Goal: Task Accomplishment & Management: Use online tool/utility

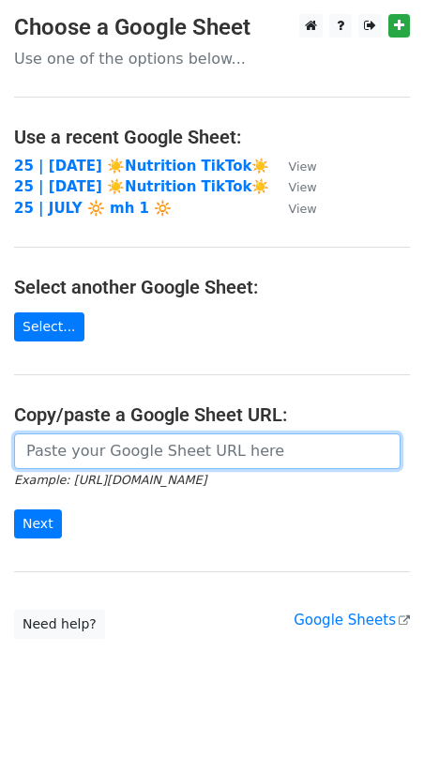
click at [162, 451] on input "url" at bounding box center [207, 451] width 386 height 36
paste input "https://docs.google.com/spreadsheets/d/1Oav5p9jd5L65qD1oYYETSq_zLSFwSYBsaxiNftl…"
type input "https://docs.google.com/spreadsheets/d/1Oav5p9jd5L65qD1oYYETSq_zLSFwSYBsaxiNftl…"
click at [14, 509] on input "Next" at bounding box center [38, 523] width 48 height 29
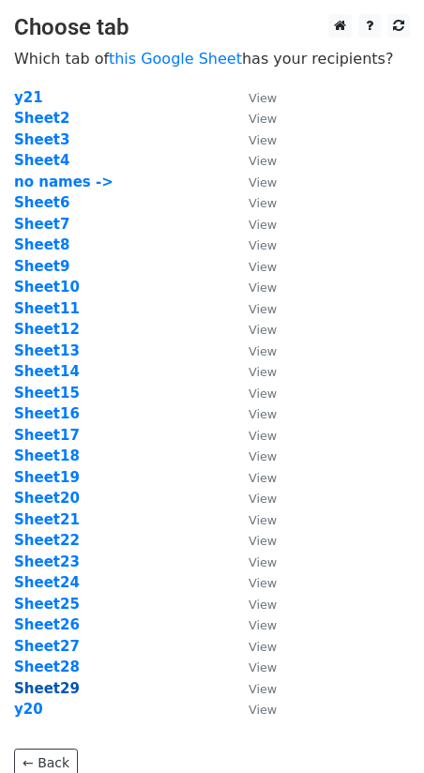
click at [54, 695] on strong "Sheet29" at bounding box center [47, 688] width 66 height 17
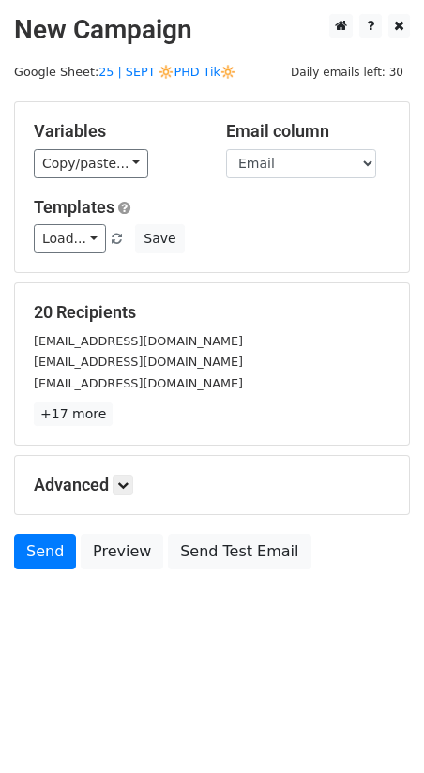
click at [163, 64] on main "New Campaign Daily emails left: 30 Google Sheet: 25 | SEPT 🔆PHD Tik🔆 Variables …" at bounding box center [212, 296] width 424 height 565
click at [191, 66] on link "25 | SEPT 🔆PHD Tik🔆" at bounding box center [166, 72] width 137 height 14
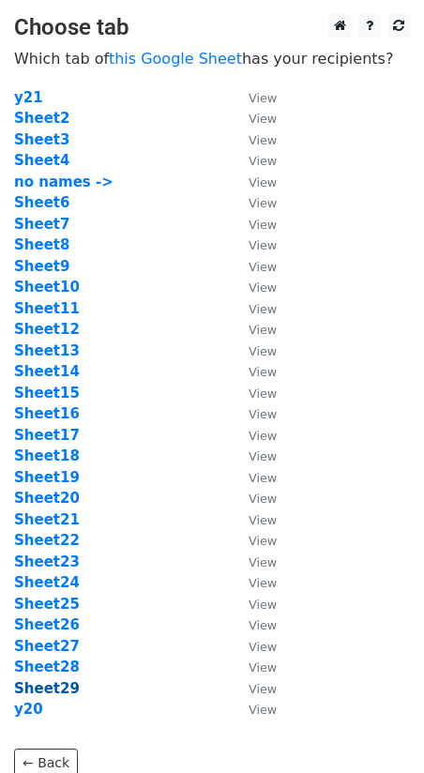
click at [66, 686] on strong "Sheet29" at bounding box center [47, 688] width 66 height 17
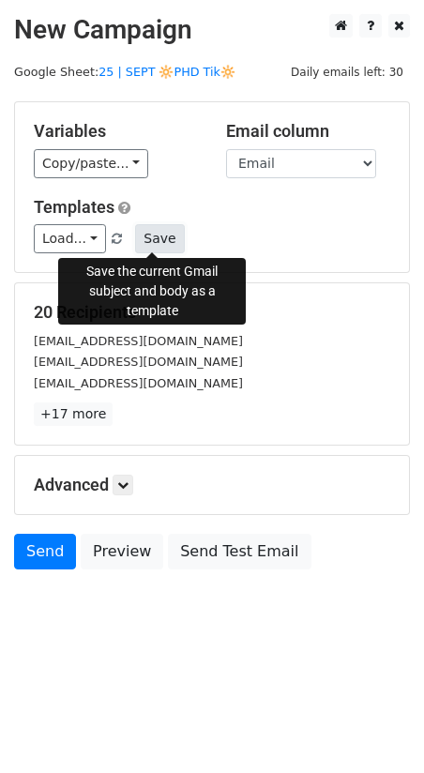
click at [144, 232] on button "Save" at bounding box center [159, 238] width 49 height 29
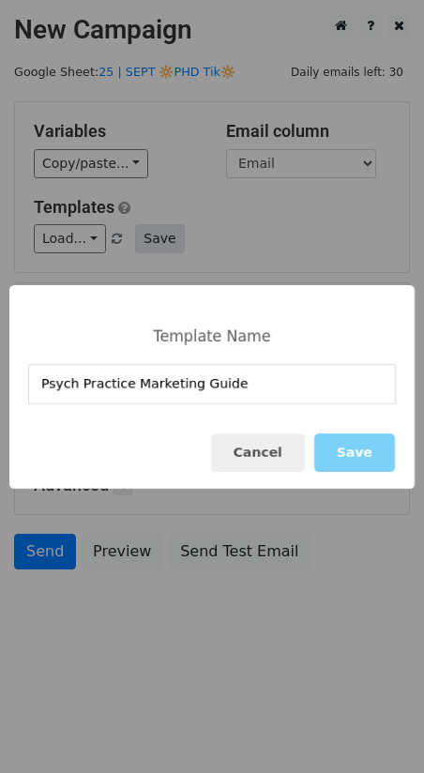
type input "Psych Practice Marketing Guide"
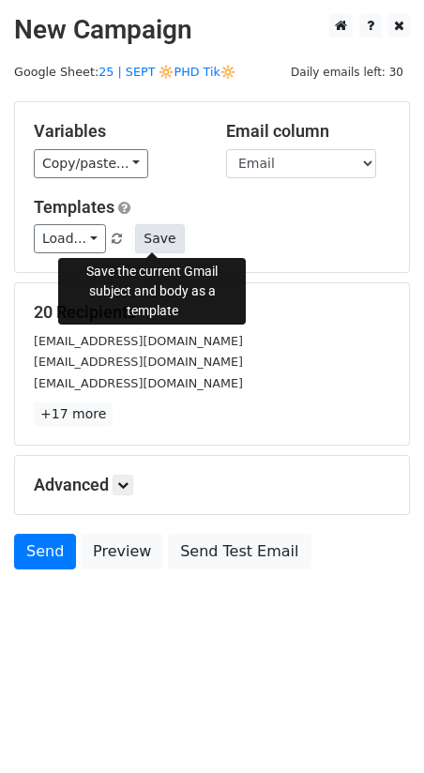
click at [155, 239] on button "Save" at bounding box center [159, 238] width 49 height 29
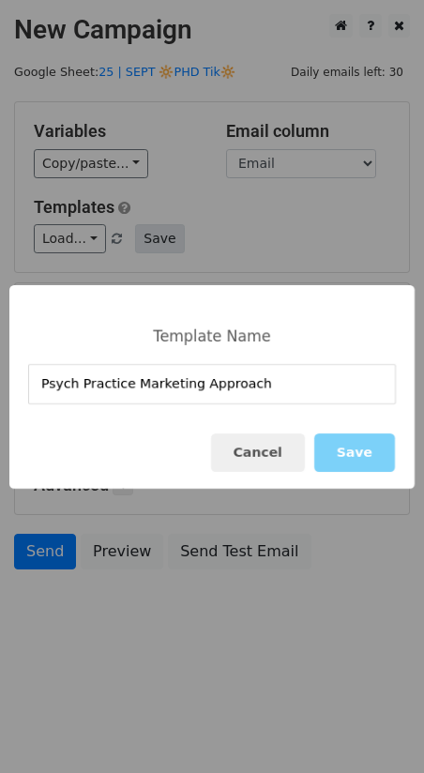
type input "Psych Practice Marketing Approach"
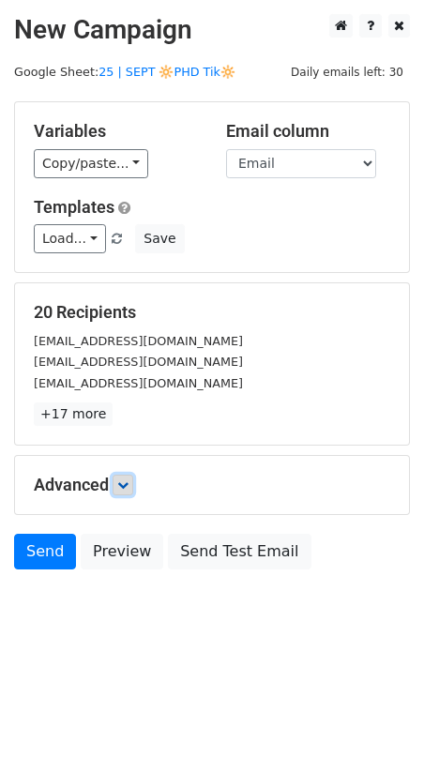
click at [122, 480] on icon at bounding box center [122, 484] width 11 height 11
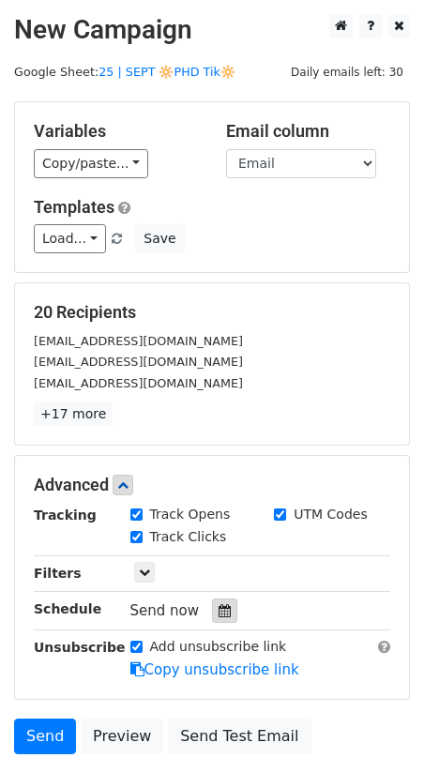
click at [219, 611] on icon at bounding box center [225, 610] width 12 height 13
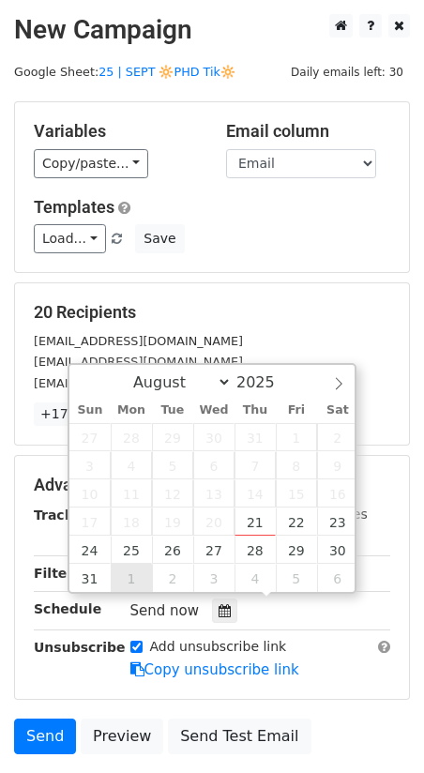
type input "2025-09-01 12:00"
select select "8"
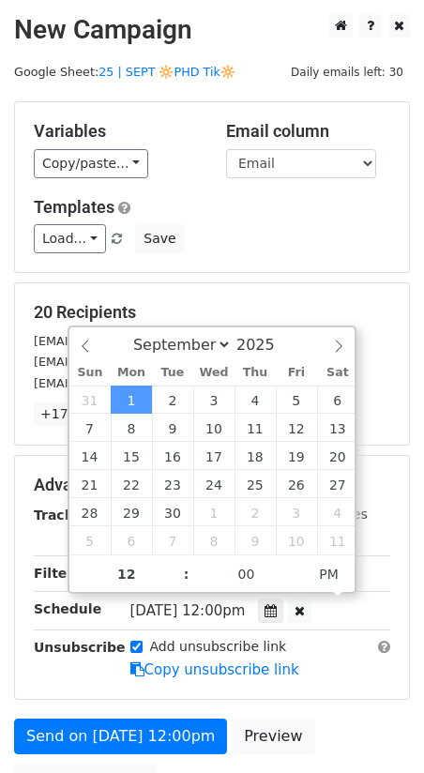
click at [96, 708] on form "Variables Copy/paste... {{Email}} Email column Email Templates Load... Psych Pr…" at bounding box center [212, 454] width 396 height 707
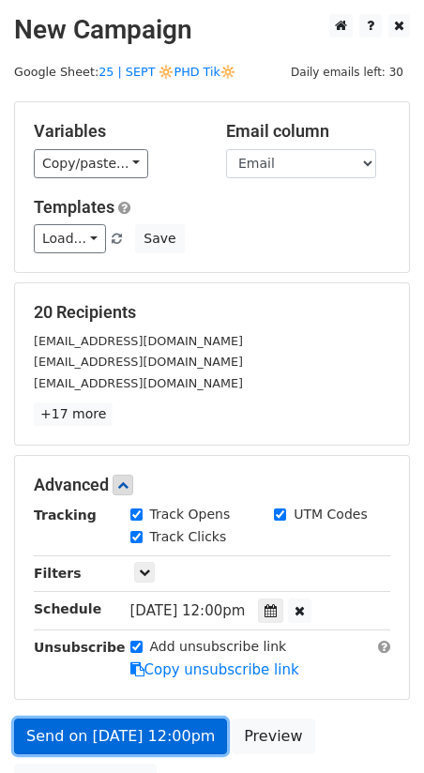
click at [53, 725] on link "Send on Sep 1 at 12:00pm" at bounding box center [120, 737] width 213 height 36
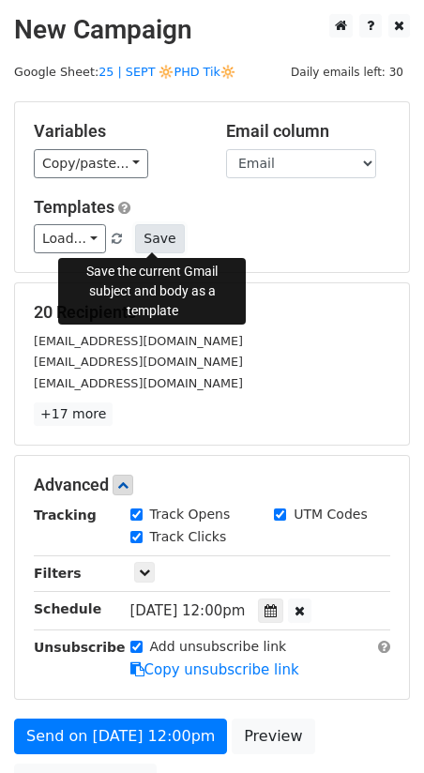
click at [140, 247] on button "Save" at bounding box center [159, 238] width 49 height 29
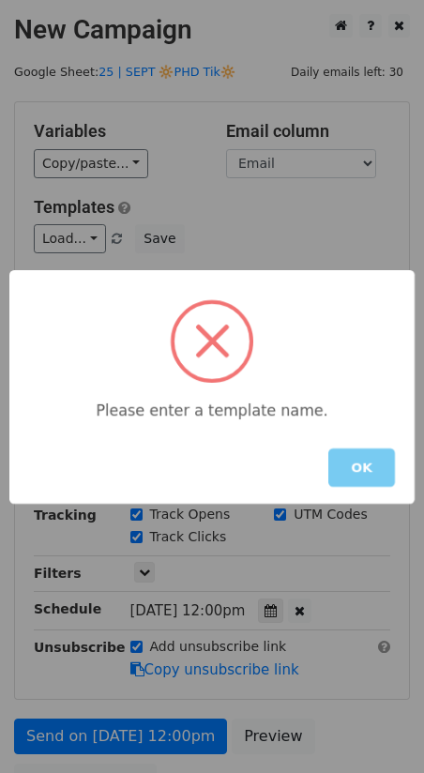
click at [337, 453] on button "OK" at bounding box center [361, 467] width 67 height 38
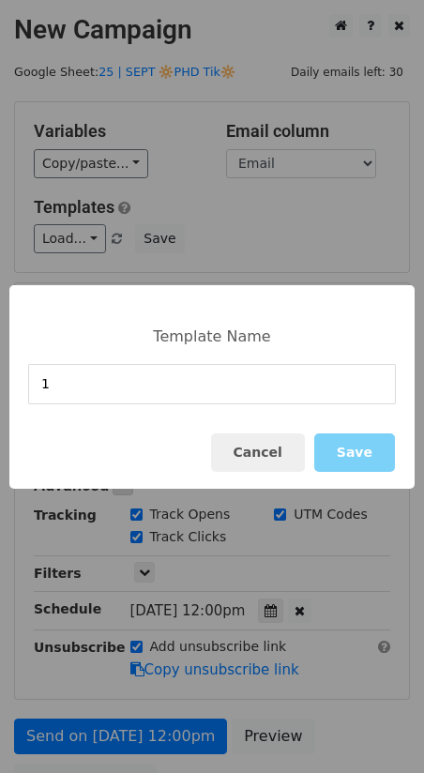
type input "1"
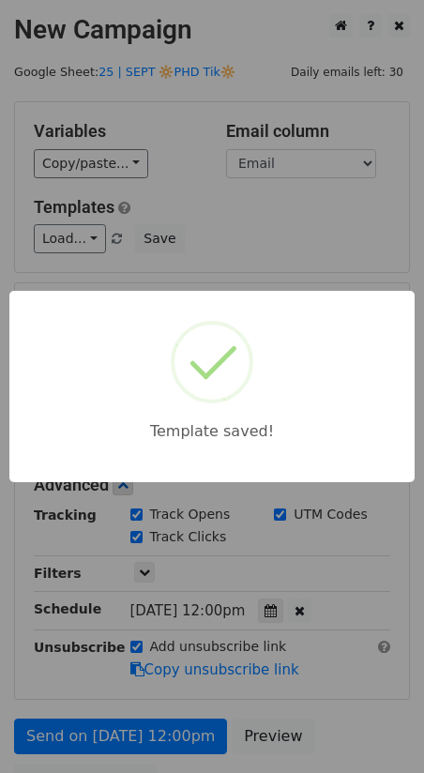
click at [217, 207] on div "Template saved!" at bounding box center [212, 386] width 424 height 773
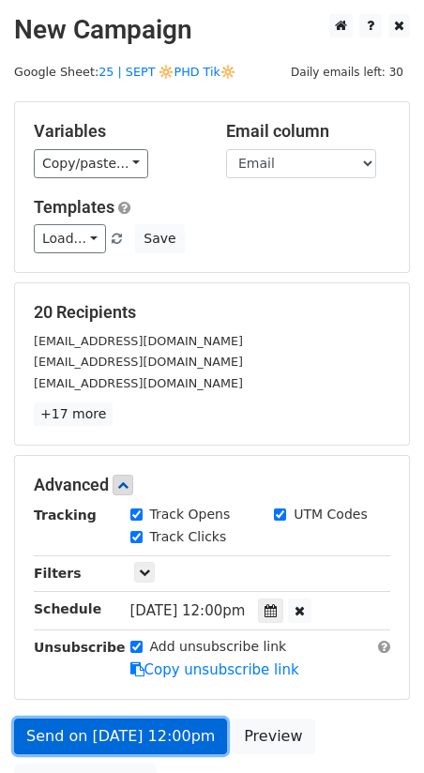
click at [153, 736] on link "Send on Sep 1 at 12:00pm" at bounding box center [120, 737] width 213 height 36
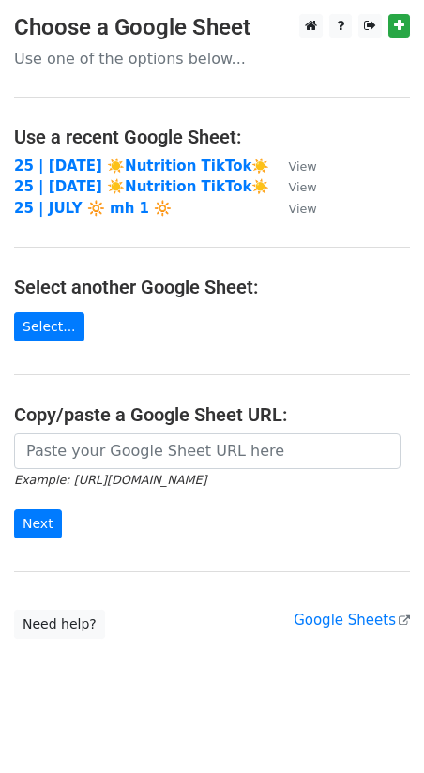
click at [206, 471] on icon "Example: https://docs.google.com/spreadsheets/d/abc/edit" at bounding box center [110, 479] width 192 height 17
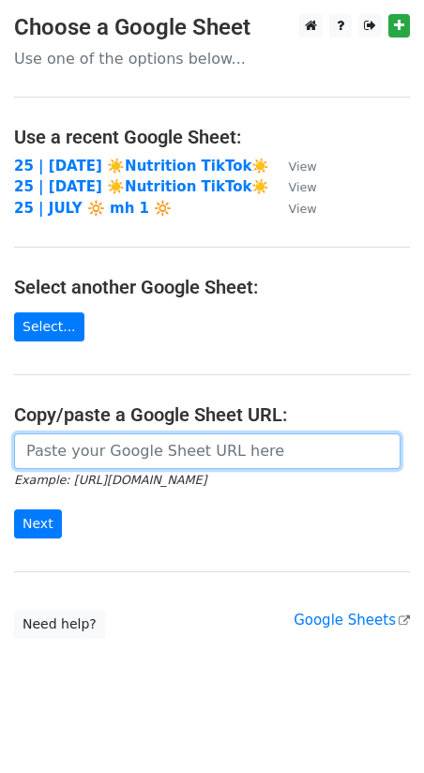
click at [173, 451] on input "url" at bounding box center [207, 451] width 386 height 36
paste input "https://docs.google.com/spreadsheets/d/1Oav5p9jd5L65qD1oYYETSq_zLSFwSYBsaxiNftl…"
type input "https://docs.google.com/spreadsheets/d/1Oav5p9jd5L65qD1oYYETSq_zLSFwSYBsaxiNftl…"
click at [14, 509] on input "Next" at bounding box center [38, 523] width 48 height 29
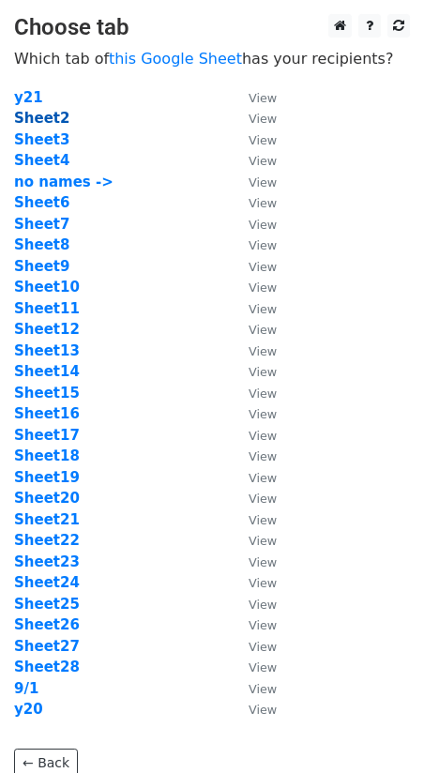
click at [42, 117] on strong "Sheet2" at bounding box center [41, 118] width 55 height 17
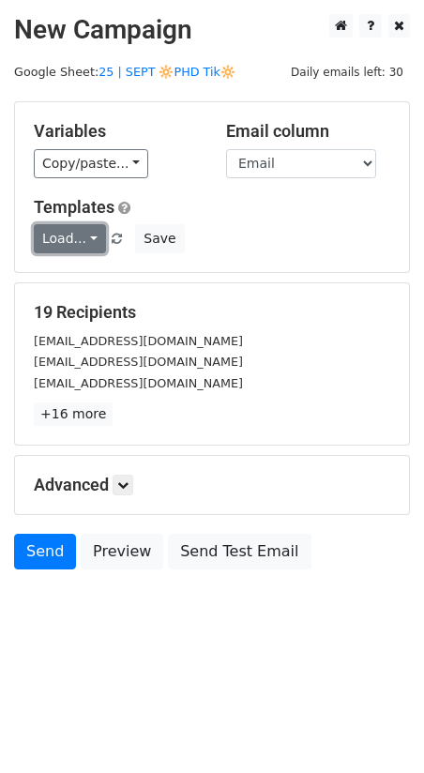
click at [70, 247] on link "Load..." at bounding box center [70, 238] width 72 height 29
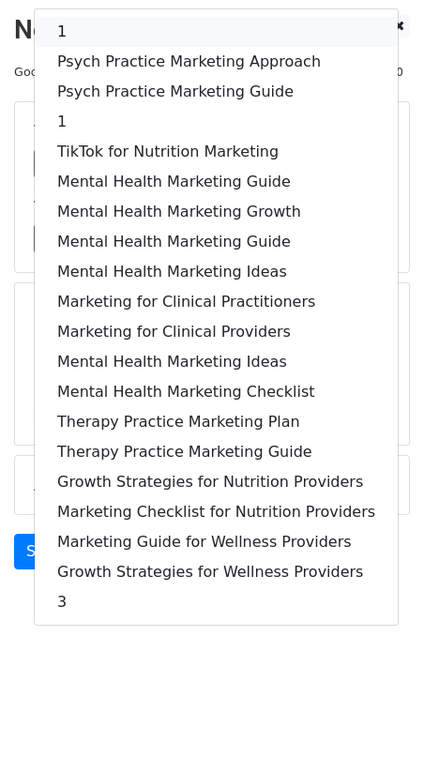
click at [128, 39] on link "1" at bounding box center [216, 32] width 363 height 30
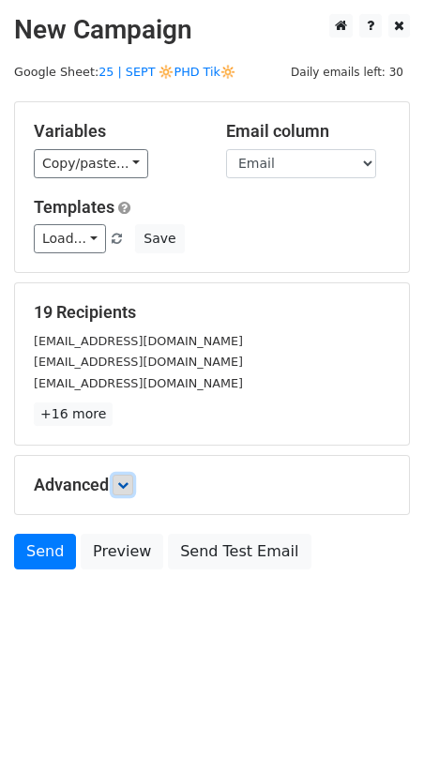
click at [127, 484] on icon at bounding box center [122, 484] width 11 height 11
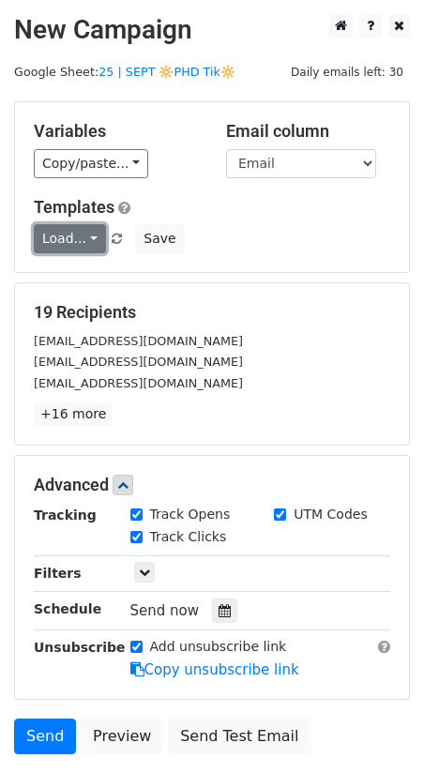
click at [73, 232] on link "Load..." at bounding box center [70, 238] width 72 height 29
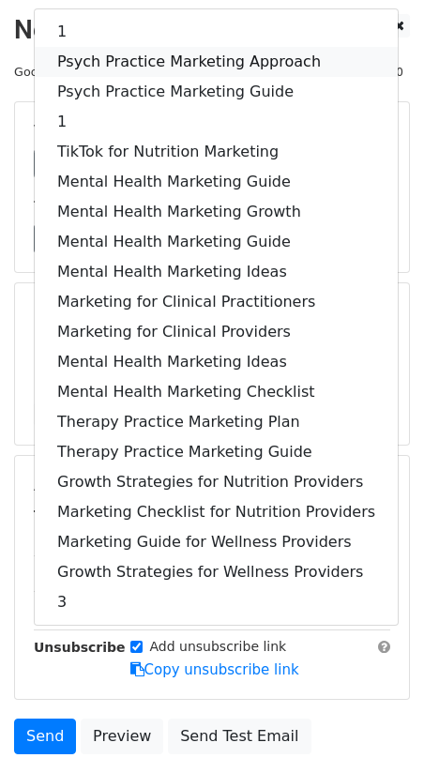
click at [120, 58] on link "Psych Practice Marketing Approach" at bounding box center [216, 62] width 363 height 30
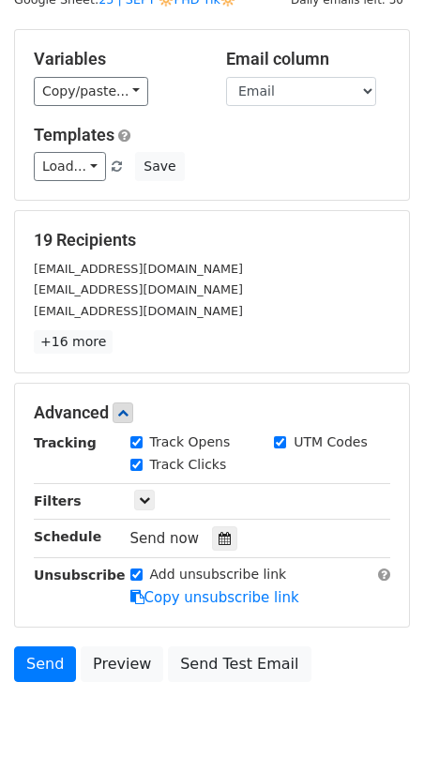
scroll to position [75, 0]
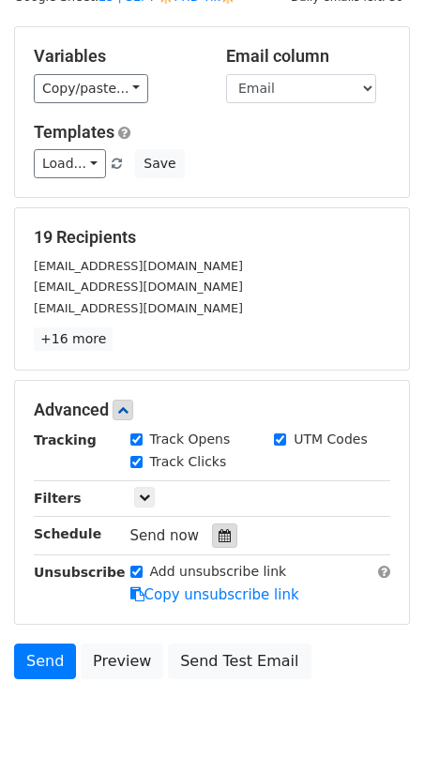
click at [220, 532] on icon at bounding box center [225, 535] width 12 height 13
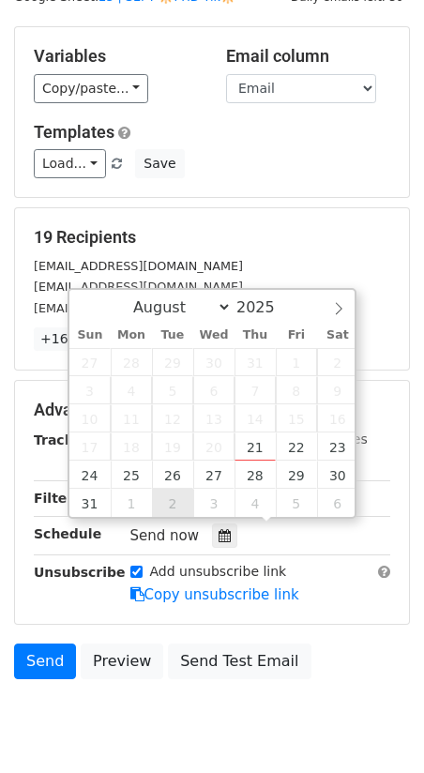
type input "2025-09-02 12:00"
select select "8"
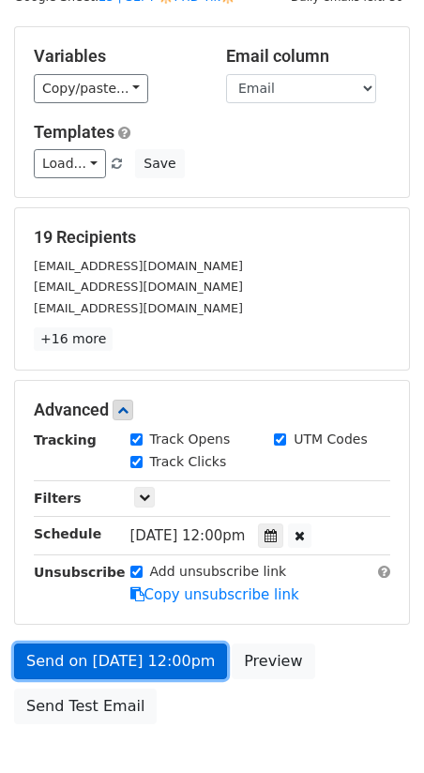
click at [119, 644] on link "Send on Sep 2 at 12:00pm" at bounding box center [120, 662] width 213 height 36
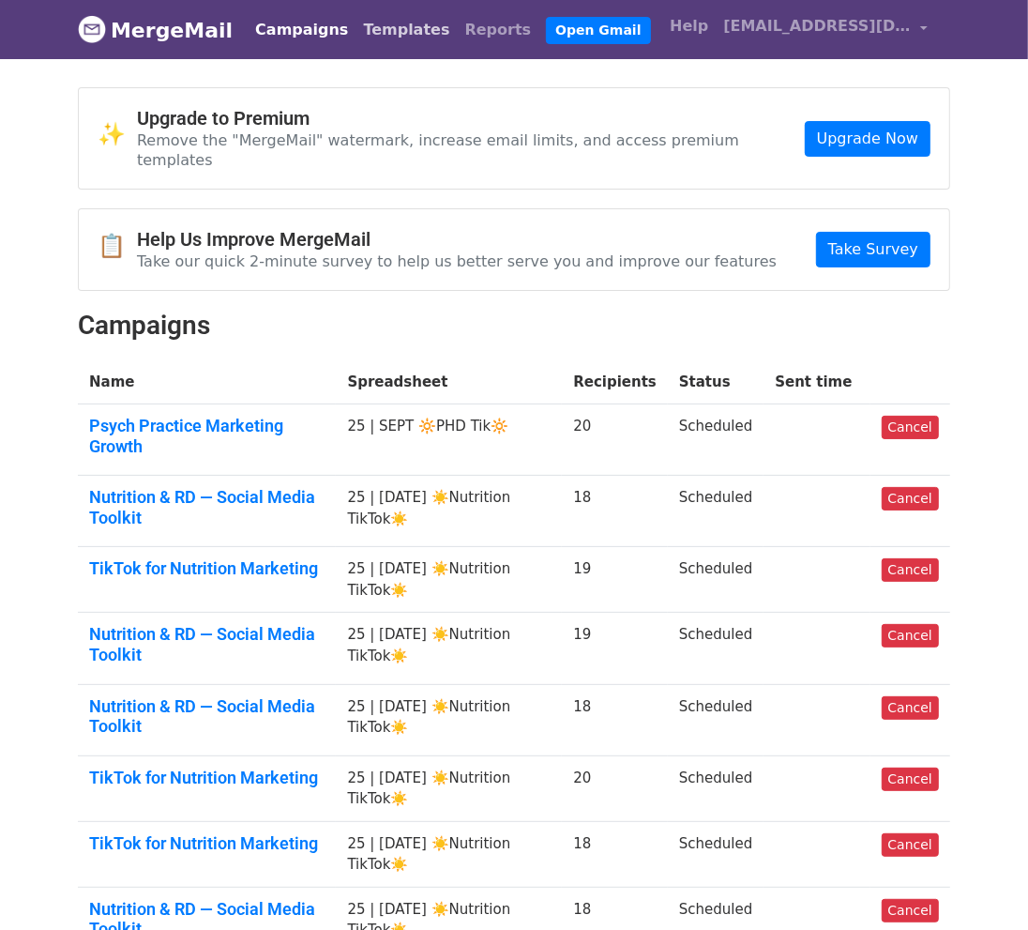
click at [405, 30] on link "Templates" at bounding box center [406, 30] width 101 height 38
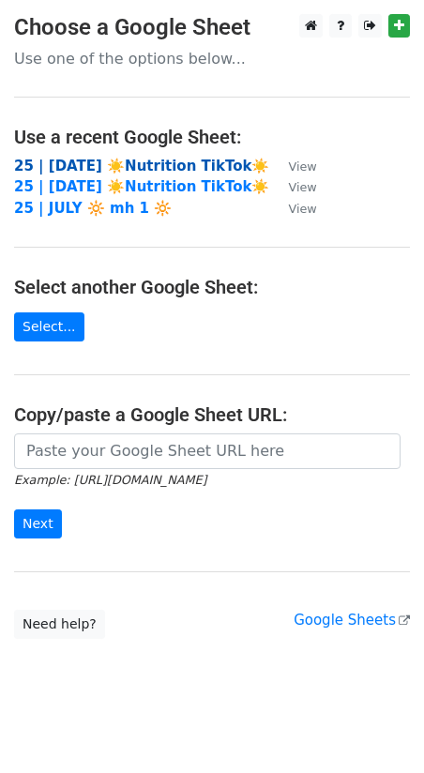
click at [175, 162] on strong "25 | [DATE] ☀️Nutrition TikTok☀️" at bounding box center [141, 166] width 255 height 17
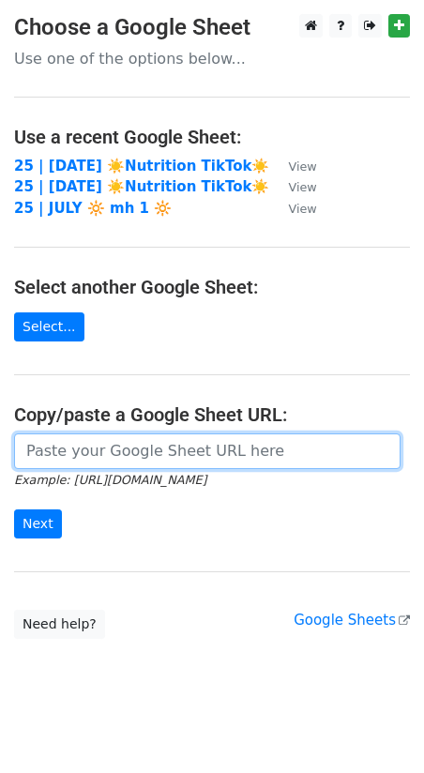
click at [146, 460] on input "url" at bounding box center [207, 451] width 386 height 36
click at [146, 447] on input "url" at bounding box center [207, 451] width 386 height 36
paste input "https://docs.google.com/spreadsheets/d/1Oav5p9jd5L65qD1oYYETSq_zLSFwSYBsaxiNftl…"
type input "https://docs.google.com/spreadsheets/d/1Oav5p9jd5L65qD1oYYETSq_zLSFwSYBsaxiNftl…"
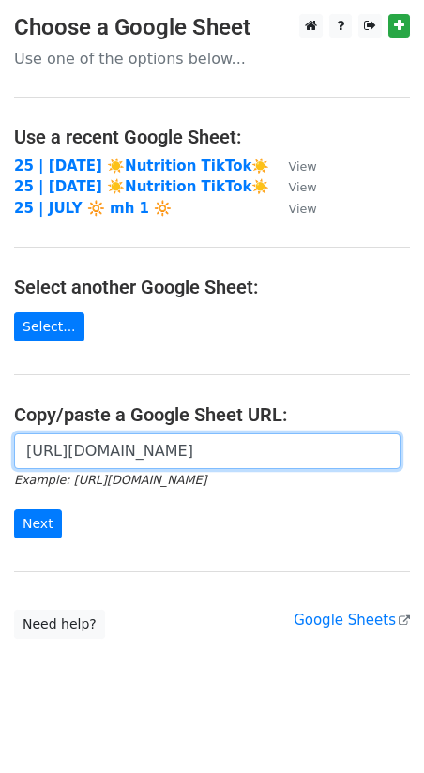
click at [14, 509] on input "Next" at bounding box center [38, 523] width 48 height 29
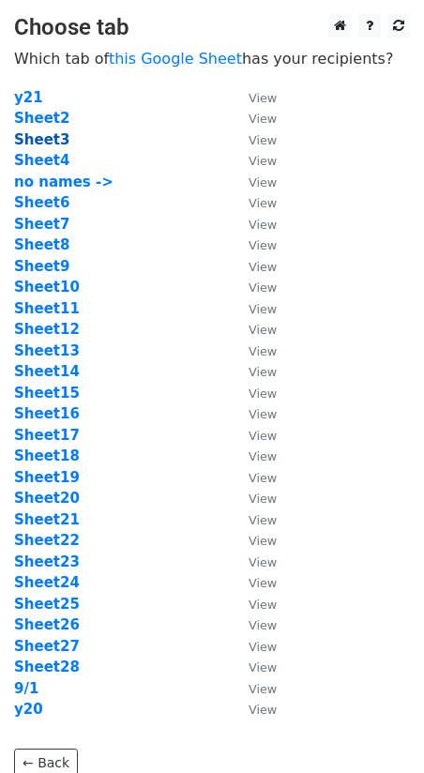
click at [47, 137] on strong "Sheet3" at bounding box center [41, 139] width 55 height 17
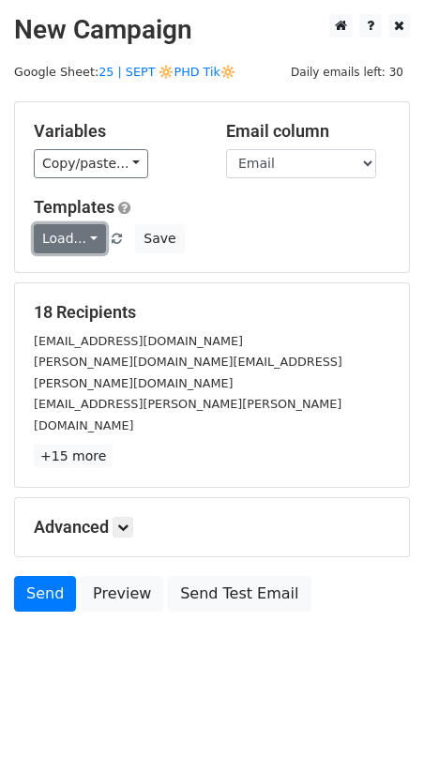
click at [62, 226] on link "Load..." at bounding box center [70, 238] width 72 height 29
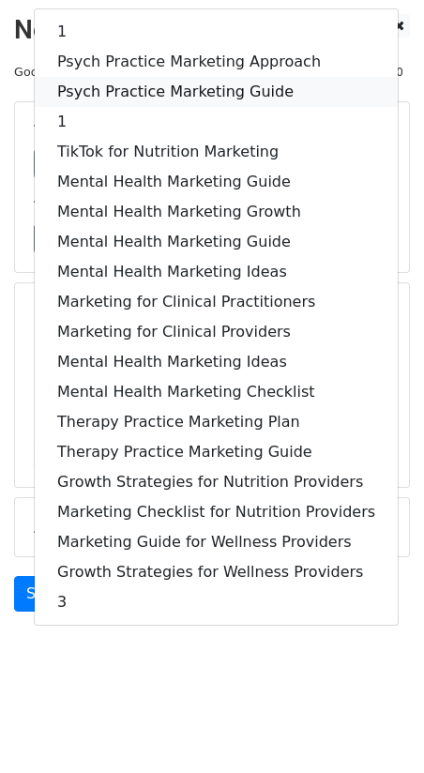
click at [128, 86] on link "Psych Practice Marketing Guide" at bounding box center [216, 92] width 363 height 30
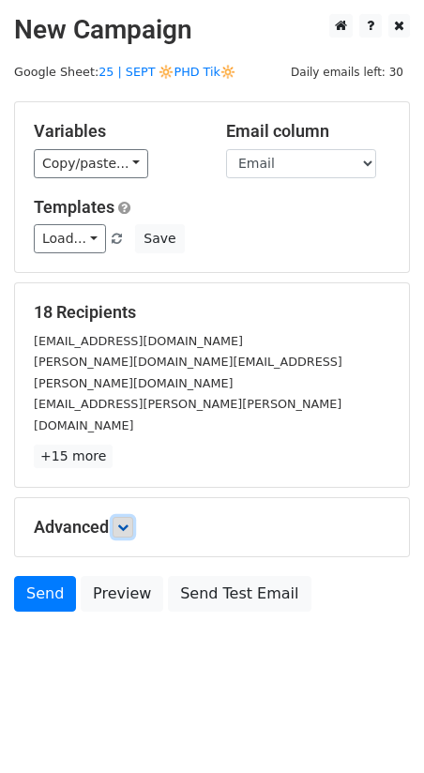
click at [128, 522] on icon at bounding box center [122, 527] width 11 height 11
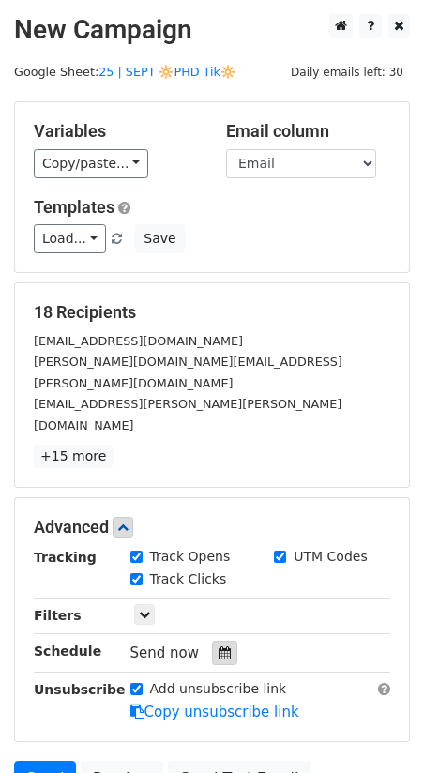
click at [219, 646] on icon at bounding box center [225, 652] width 12 height 13
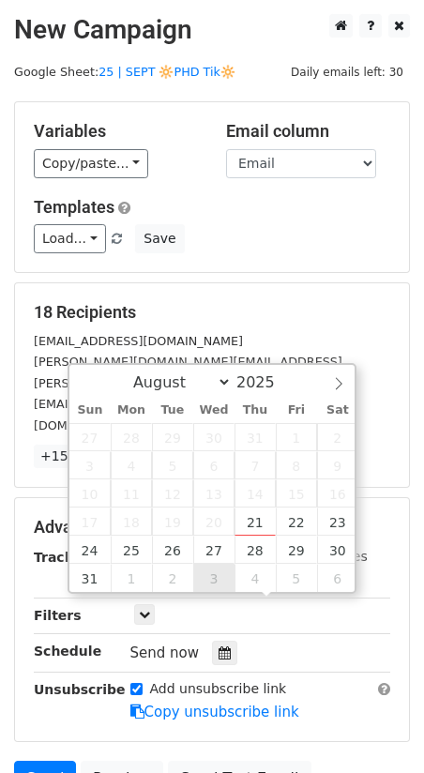
type input "2025-09-03 12:00"
select select "8"
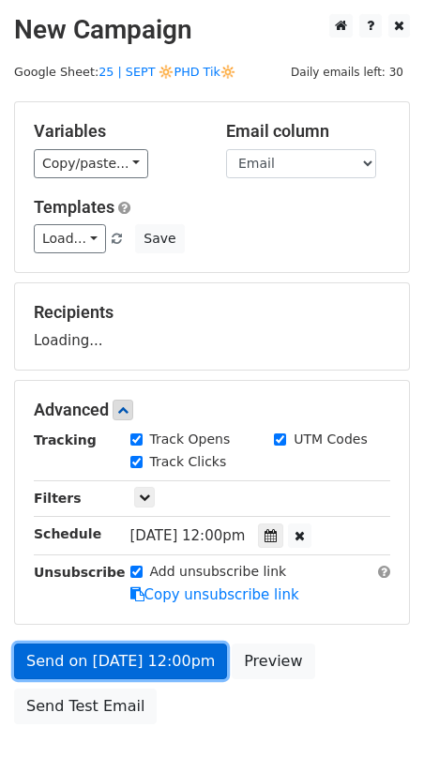
click at [158, 645] on link "Send on Sep 3 at 12:00pm" at bounding box center [120, 662] width 213 height 36
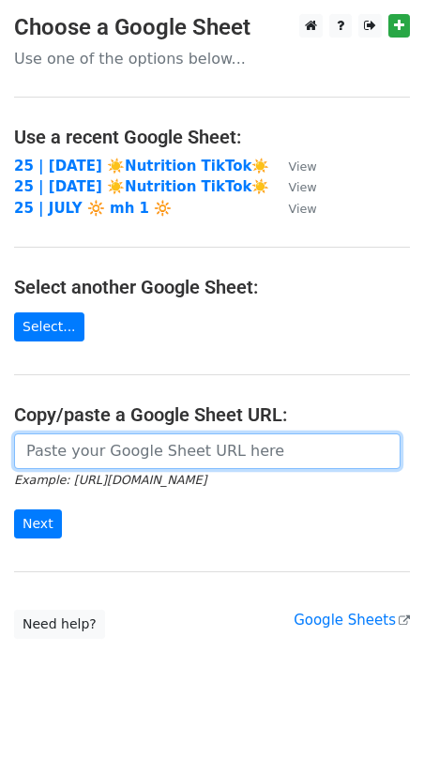
click at [121, 448] on input "url" at bounding box center [207, 451] width 386 height 36
paste input "[URL][DOMAIN_NAME]"
type input "https://docs.google.com/spreadsheets/d/1Oav5p9jd5L65qD1oYYETSq_zLSFwSYBsaxiNftl…"
click at [14, 509] on input "Next" at bounding box center [38, 523] width 48 height 29
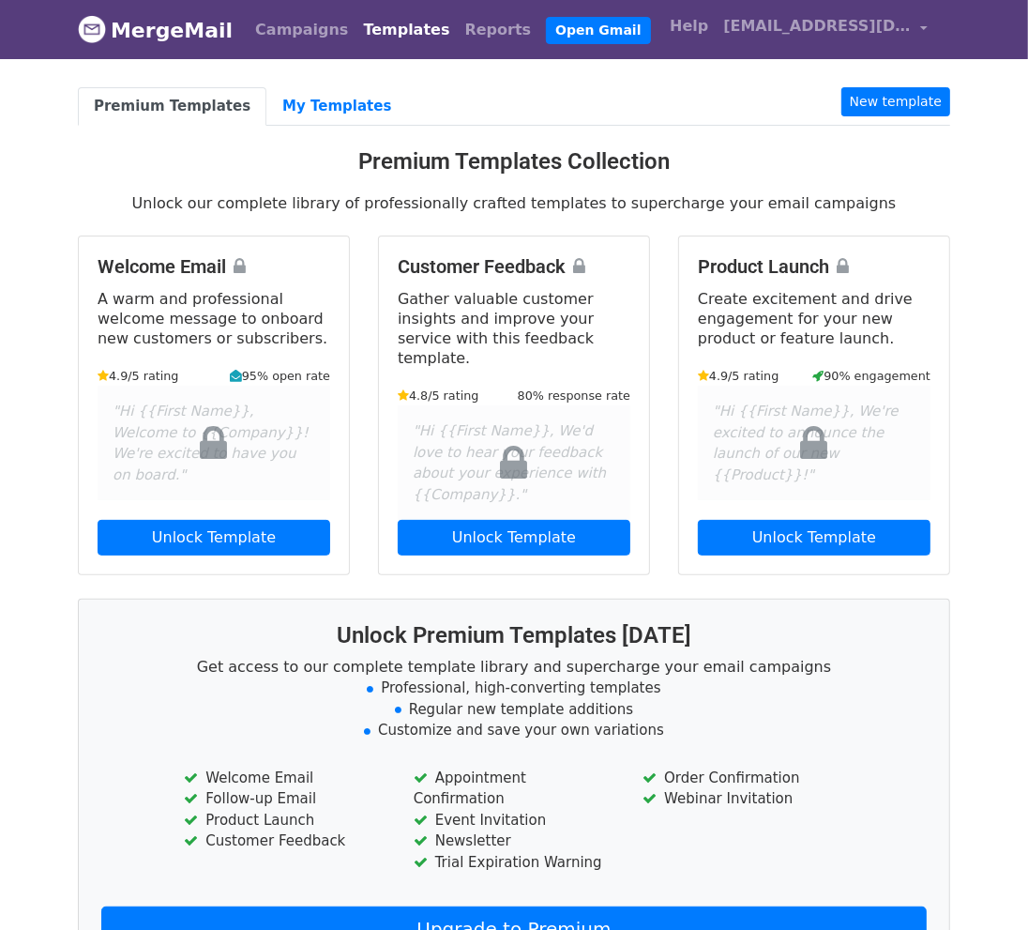
click at [315, 81] on body "MergeMail Campaigns Templates Reports Open Gmail Daily emails left: 30 Help [EM…" at bounding box center [514, 544] width 1028 height 1088
click at [311, 122] on link "My Templates" at bounding box center [336, 106] width 141 height 38
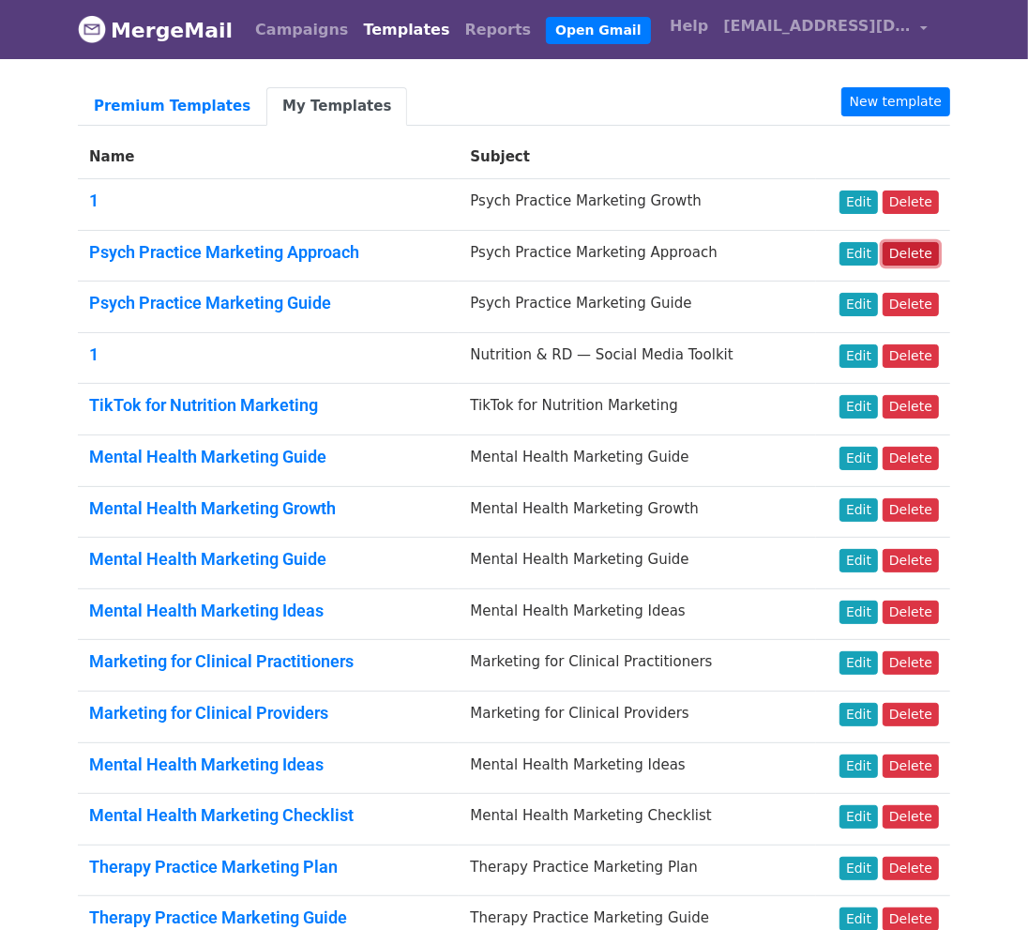
click at [923, 244] on link "Delete" at bounding box center [911, 253] width 56 height 23
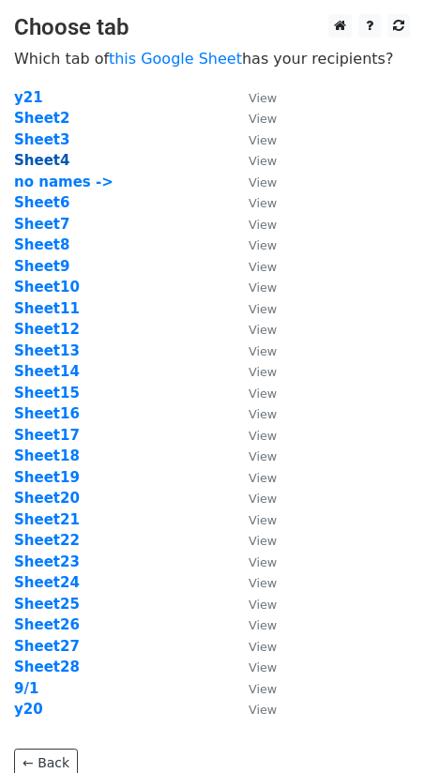
click at [51, 161] on strong "Sheet4" at bounding box center [41, 160] width 55 height 17
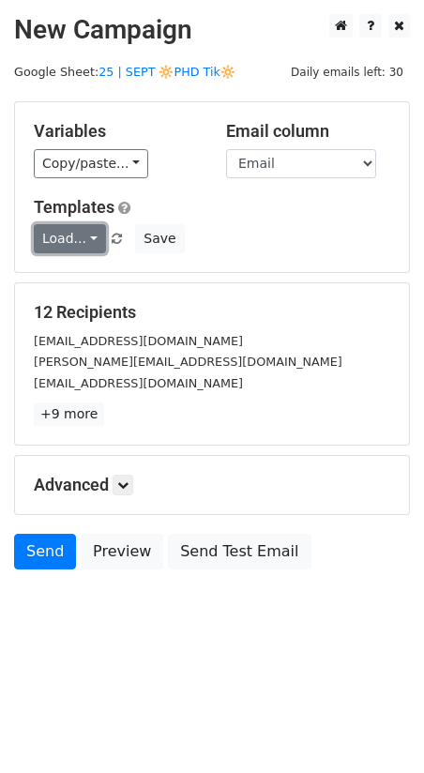
click at [65, 239] on link "Load..." at bounding box center [70, 238] width 72 height 29
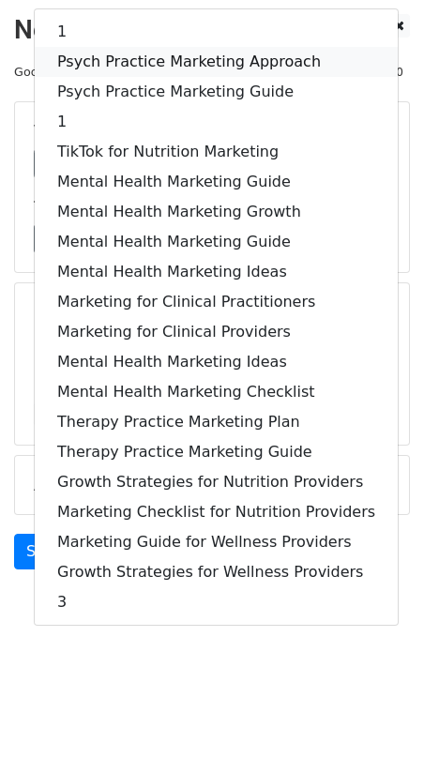
click at [134, 61] on link "Psych Practice Marketing Approach" at bounding box center [216, 62] width 363 height 30
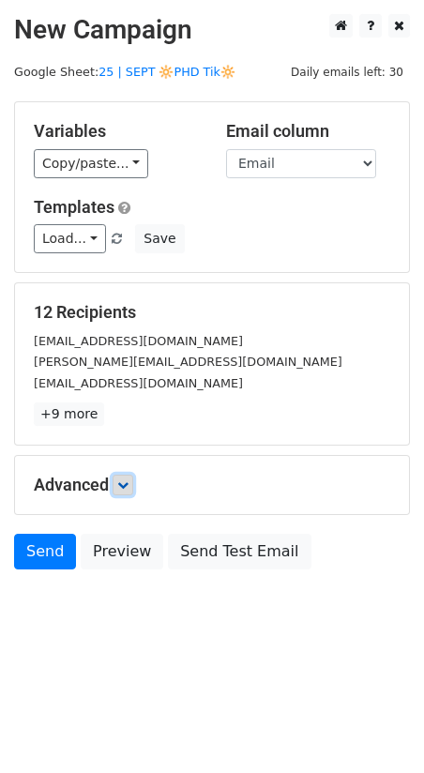
click at [126, 479] on icon at bounding box center [122, 484] width 11 height 11
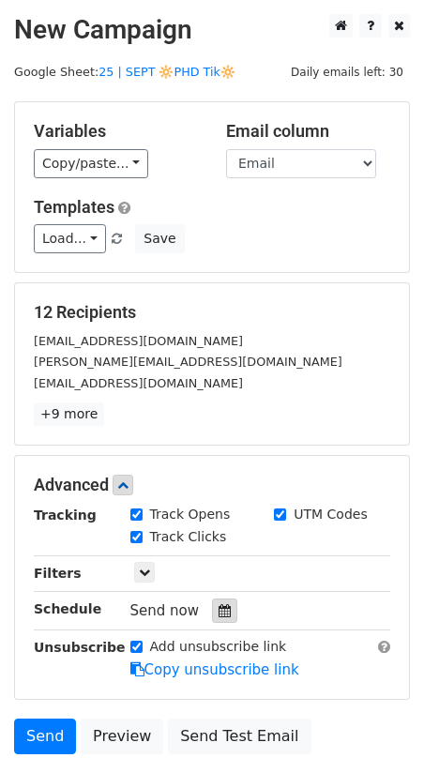
click at [219, 604] on icon at bounding box center [225, 610] width 12 height 13
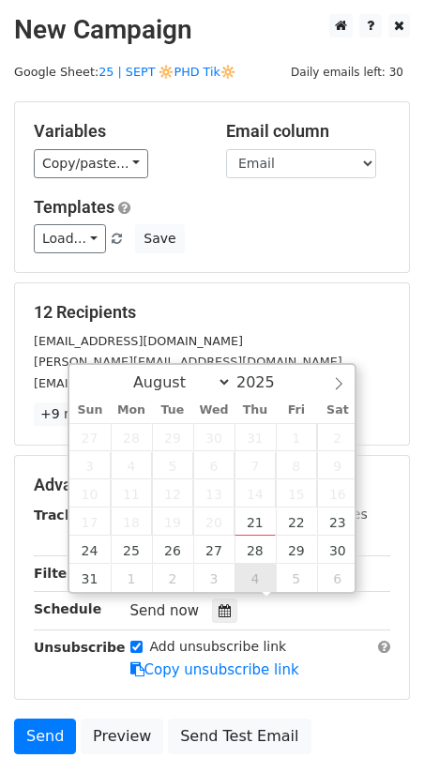
type input "2025-09-04 12:00"
select select "8"
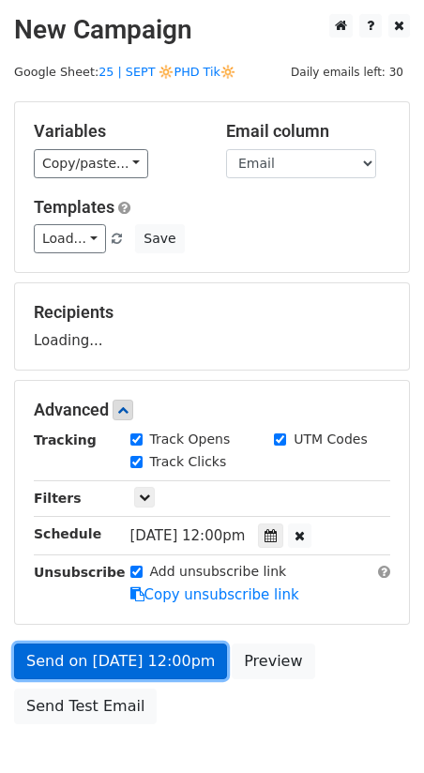
click at [153, 644] on link "Send on Sep 4 at 12:00pm" at bounding box center [120, 662] width 213 height 36
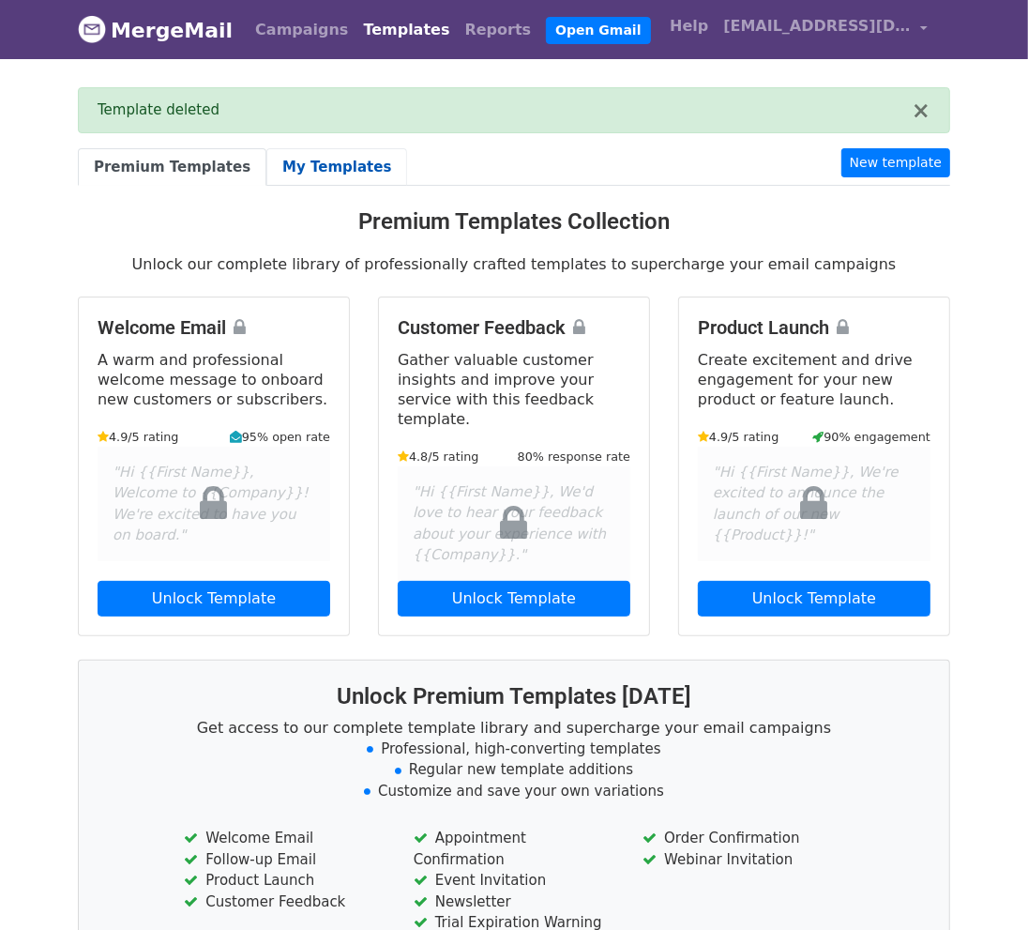
click at [321, 151] on link "My Templates" at bounding box center [336, 167] width 141 height 38
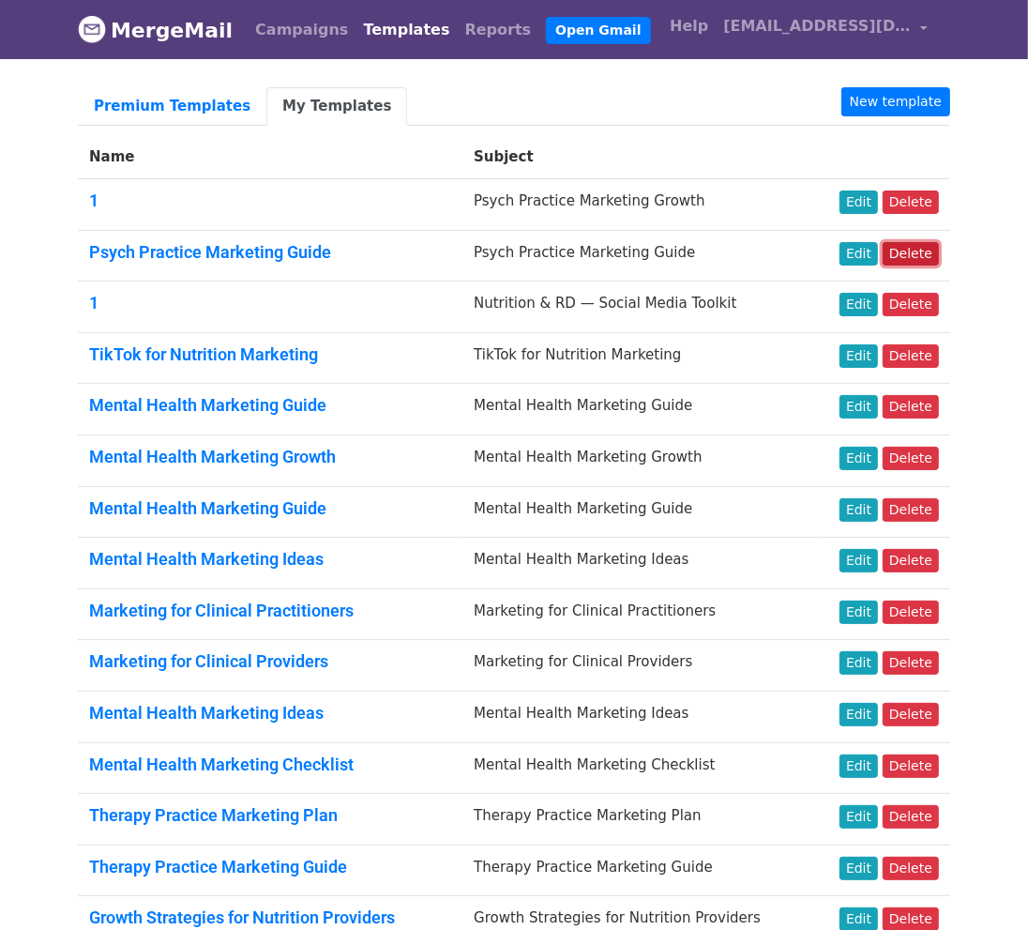
click at [915, 253] on link "Delete" at bounding box center [911, 253] width 56 height 23
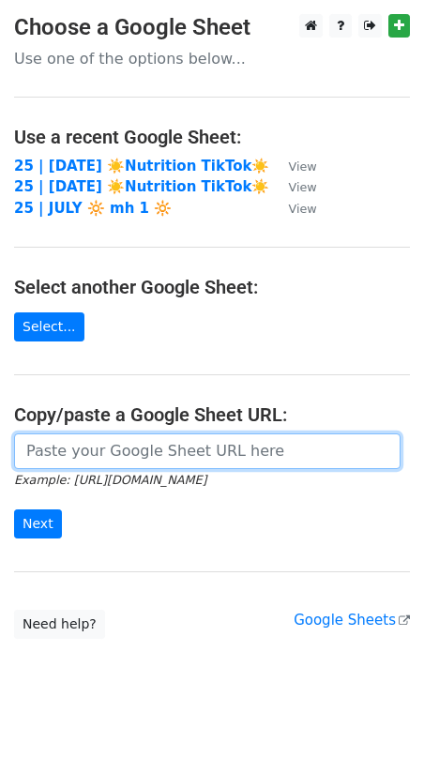
click at [124, 451] on input "url" at bounding box center [207, 451] width 386 height 36
paste input "https://docs.google.com/spreadsheets/d/1Oav5p9jd5L65qD1oYYETSq_zLSFwSYBsaxiNftl…"
type input "https://docs.google.com/spreadsheets/d/1Oav5p9jd5L65qD1oYYETSq_zLSFwSYBsaxiNftl…"
click at [14, 509] on input "Next" at bounding box center [38, 523] width 48 height 29
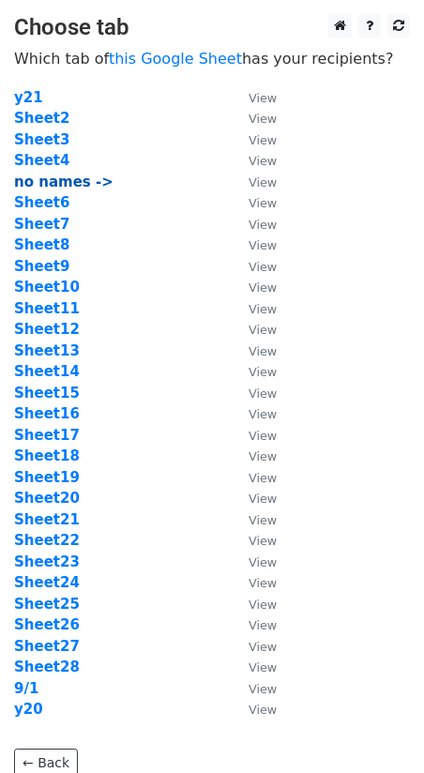
click at [66, 177] on strong "no names ->" at bounding box center [63, 182] width 99 height 17
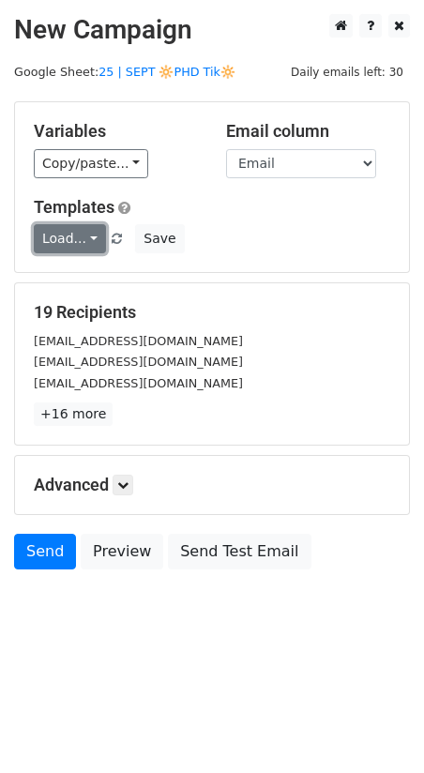
click at [80, 238] on link "Load..." at bounding box center [70, 238] width 72 height 29
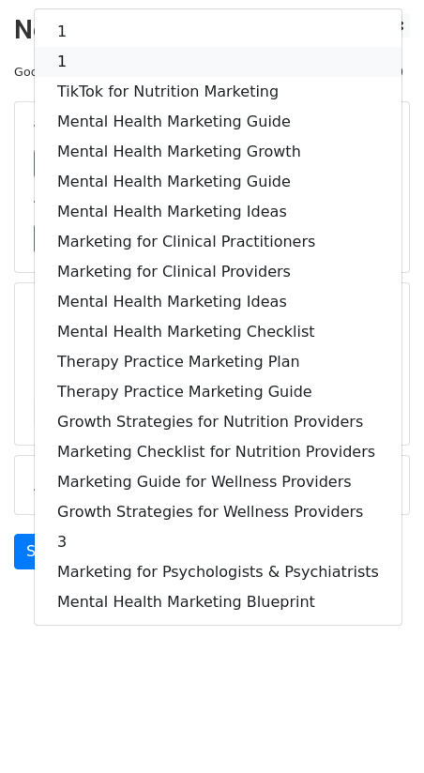
click at [137, 59] on link "1" at bounding box center [218, 62] width 367 height 30
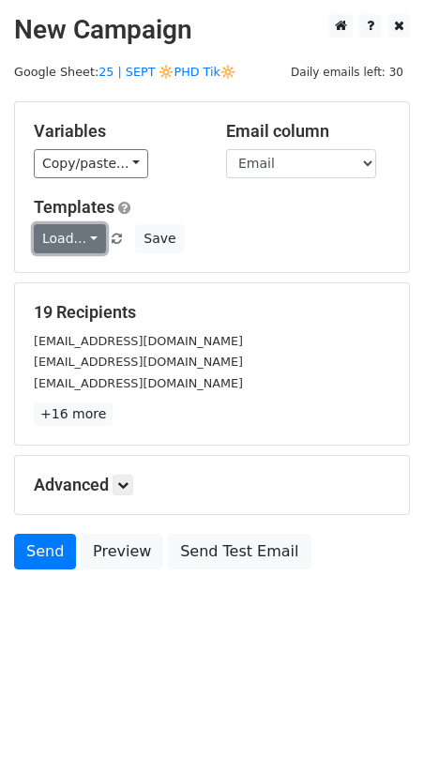
click at [76, 234] on link "Load..." at bounding box center [70, 238] width 72 height 29
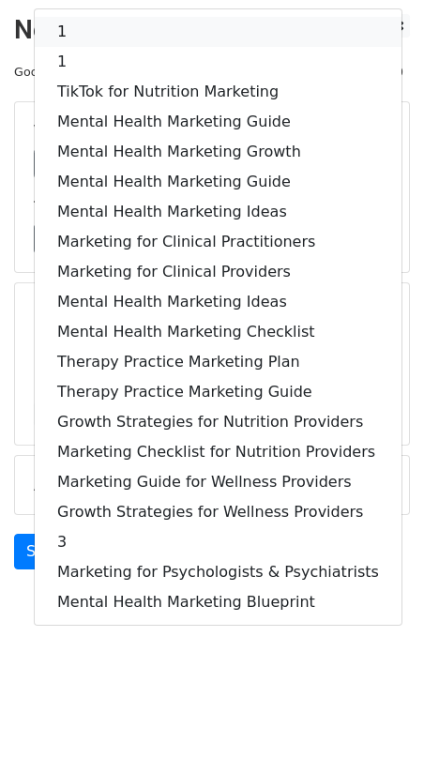
click at [115, 31] on link "1" at bounding box center [218, 32] width 367 height 30
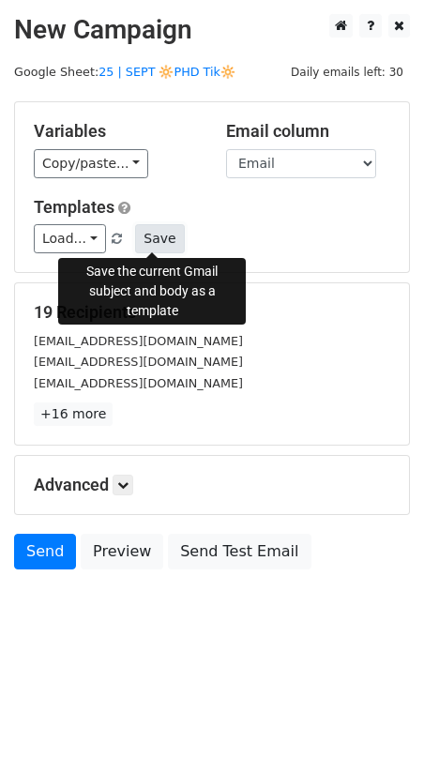
click at [151, 235] on button "Save" at bounding box center [159, 238] width 49 height 29
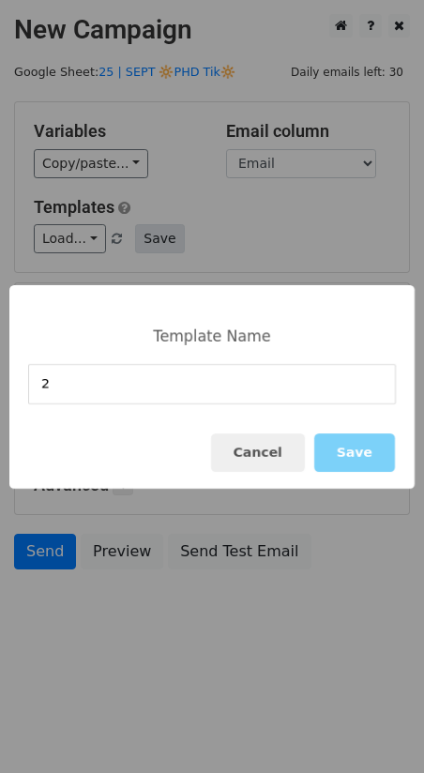
type input "2"
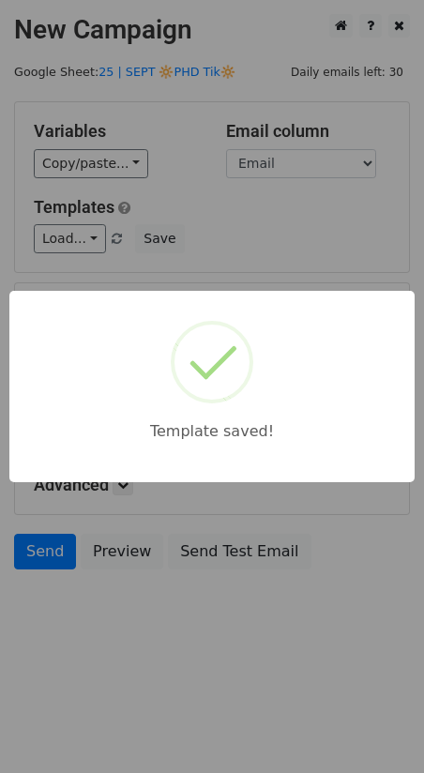
drag, startPoint x: 166, startPoint y: 220, endPoint x: 157, endPoint y: 481, distance: 261.0
click at [166, 223] on div "Template saved!" at bounding box center [212, 386] width 424 height 773
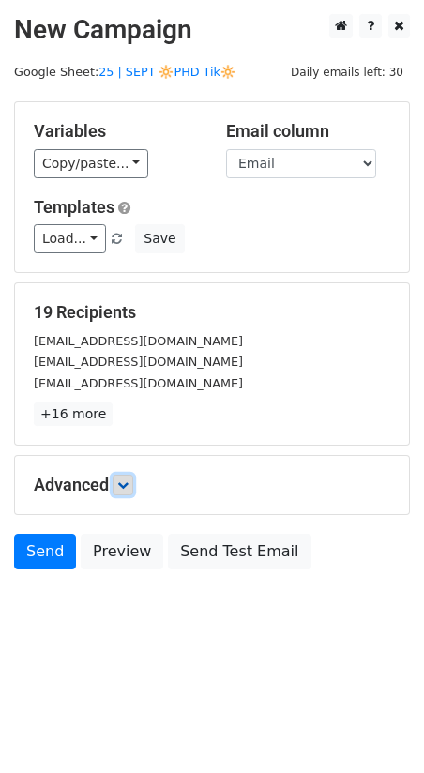
click at [128, 487] on link at bounding box center [123, 485] width 21 height 21
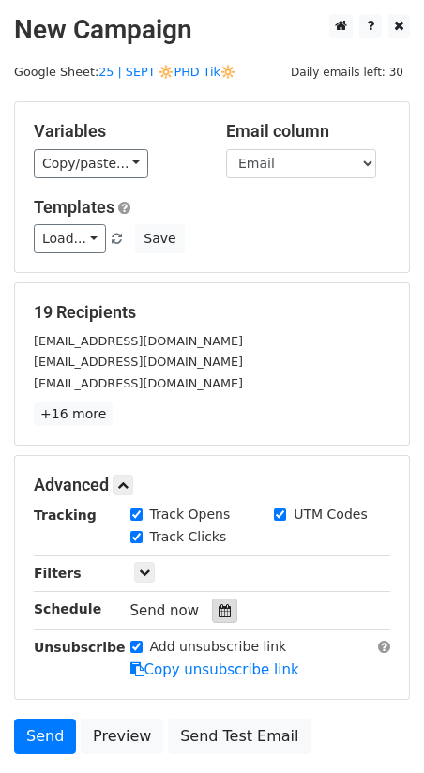
click at [219, 604] on icon at bounding box center [225, 610] width 12 height 13
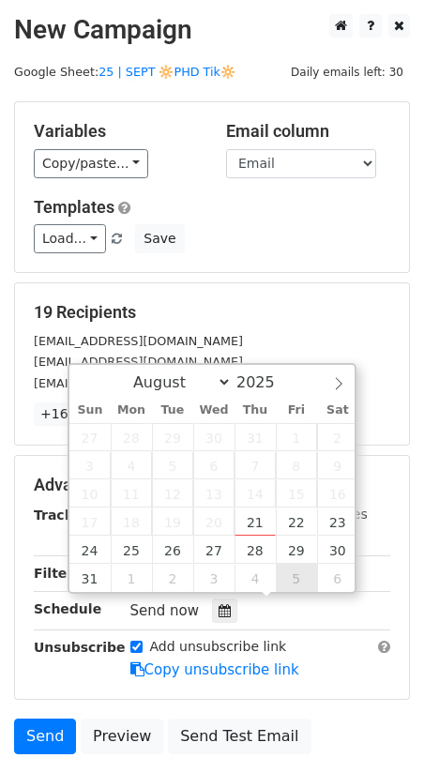
type input "2025-09-05 12:00"
select select "8"
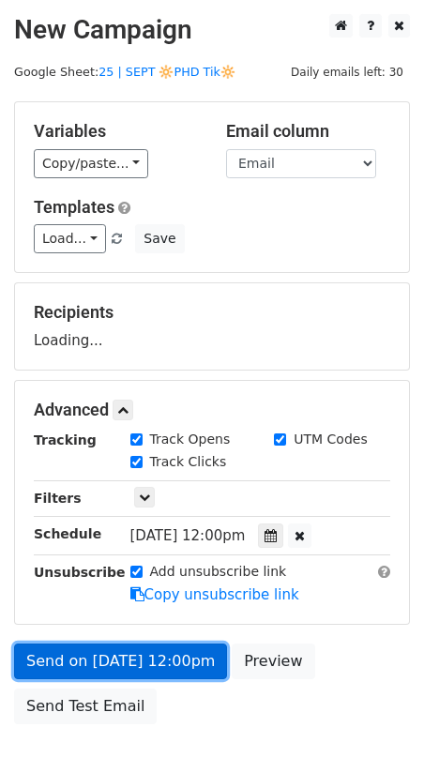
click at [159, 654] on link "Send on Sep 5 at 12:00pm" at bounding box center [120, 662] width 213 height 36
